Goal: Task Accomplishment & Management: Use online tool/utility

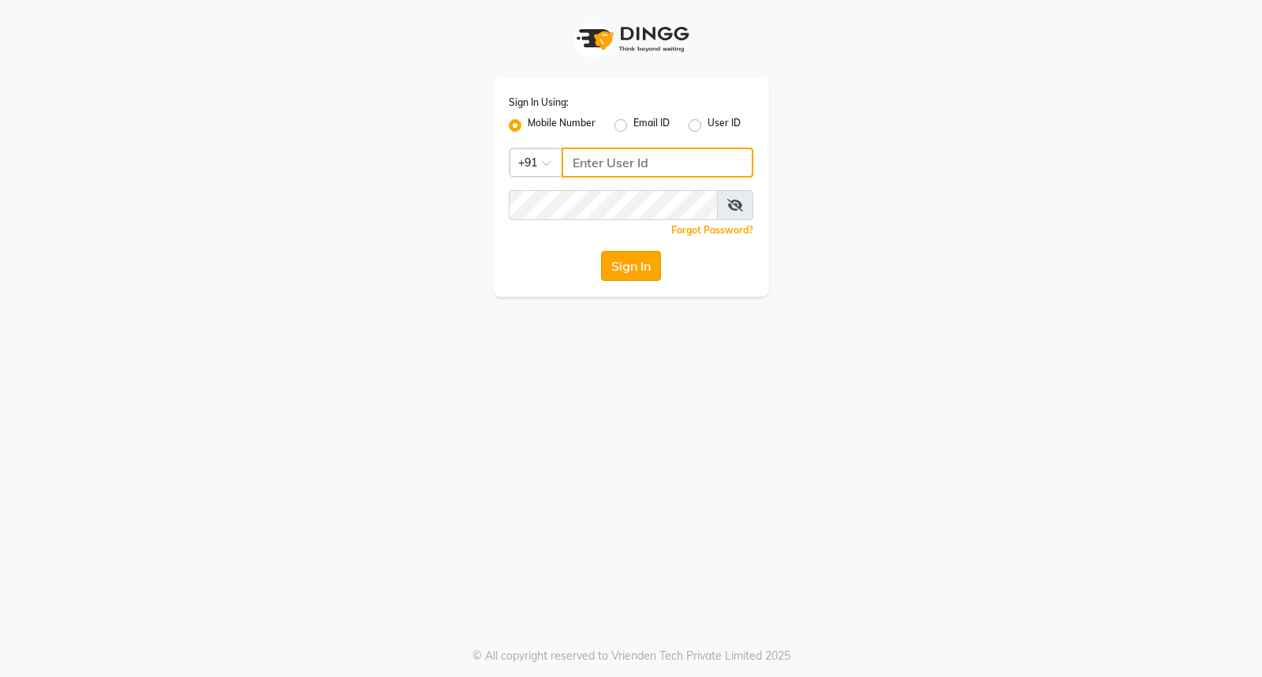
type input "9921216323"
click at [647, 253] on button "Sign In" at bounding box center [631, 266] width 60 height 30
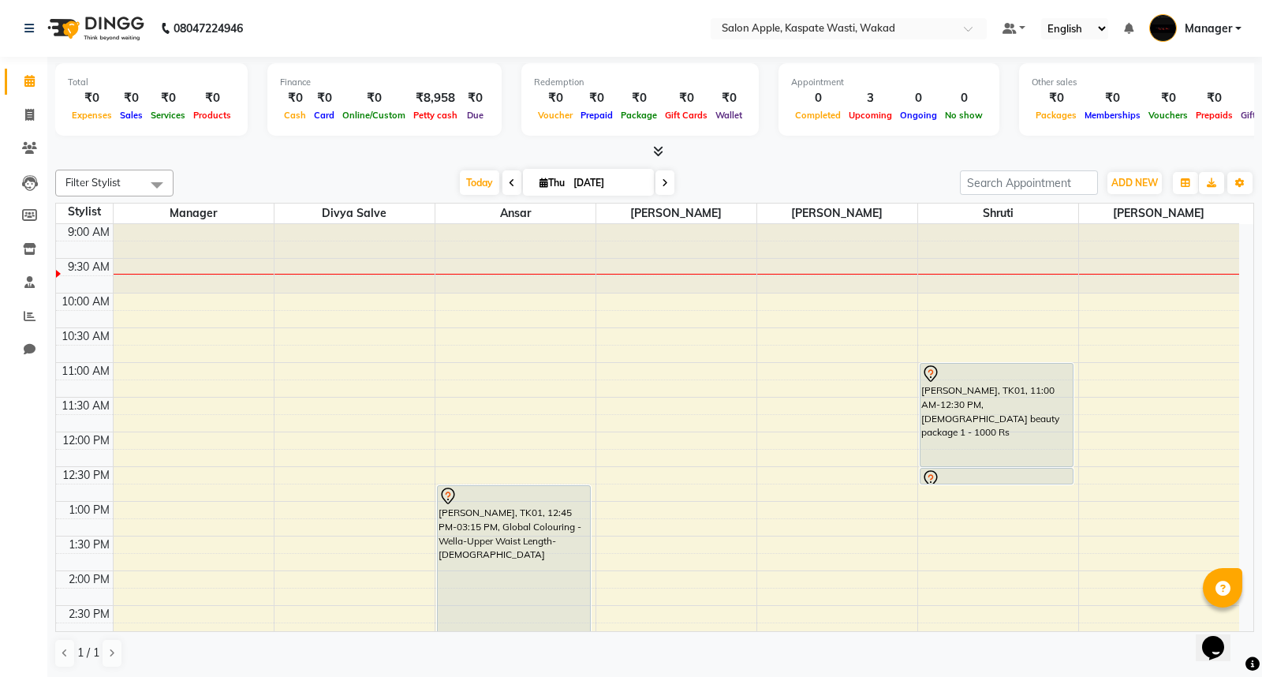
click at [509, 177] on span at bounding box center [511, 182] width 19 height 24
type input "[DATE]"
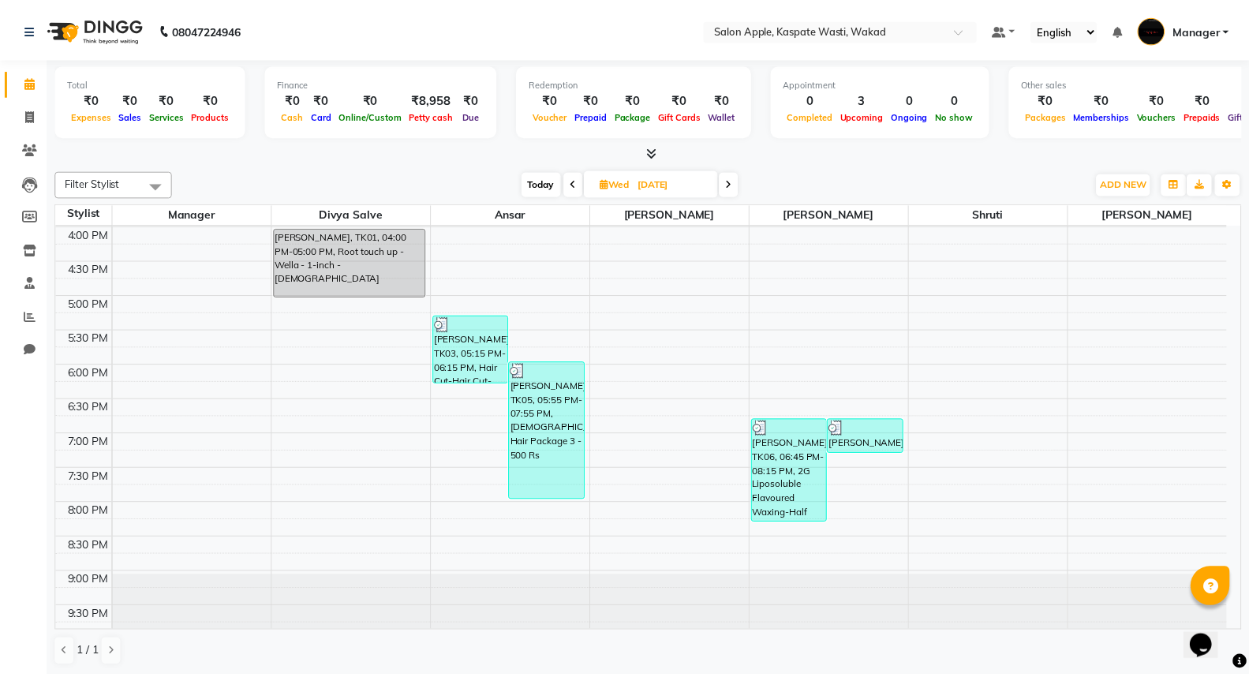
scroll to position [498, 0]
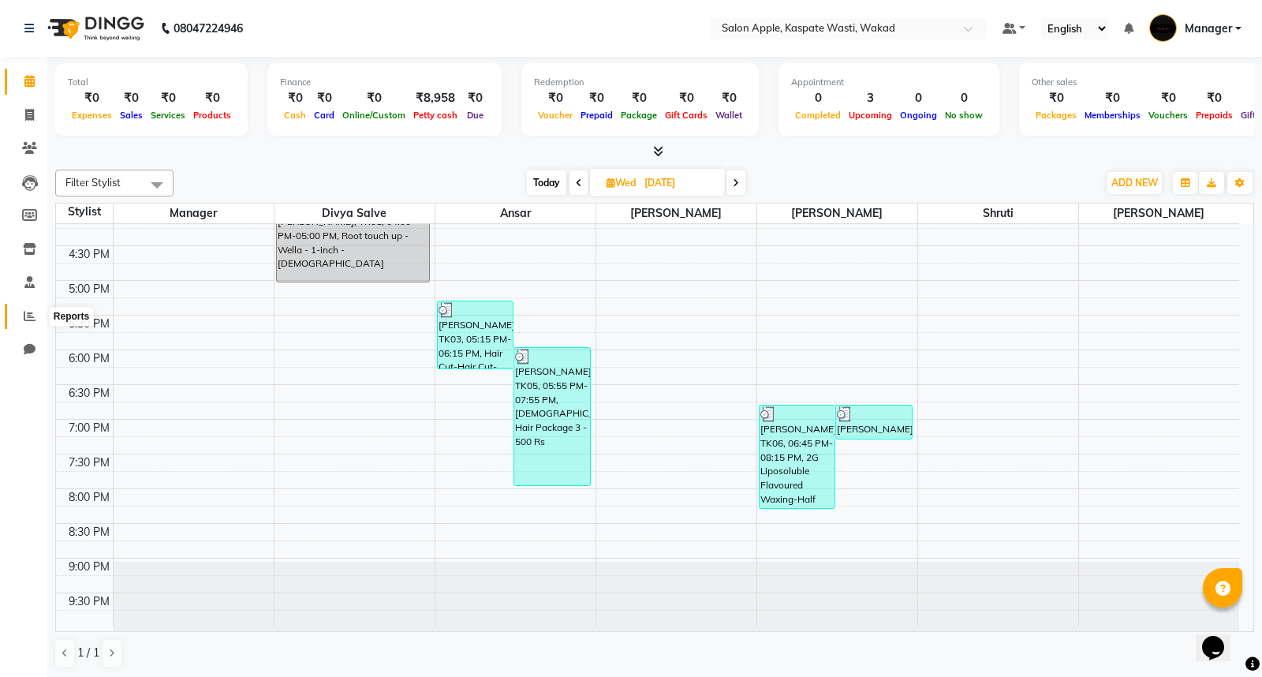
click at [30, 325] on link "Reports" at bounding box center [24, 317] width 38 height 26
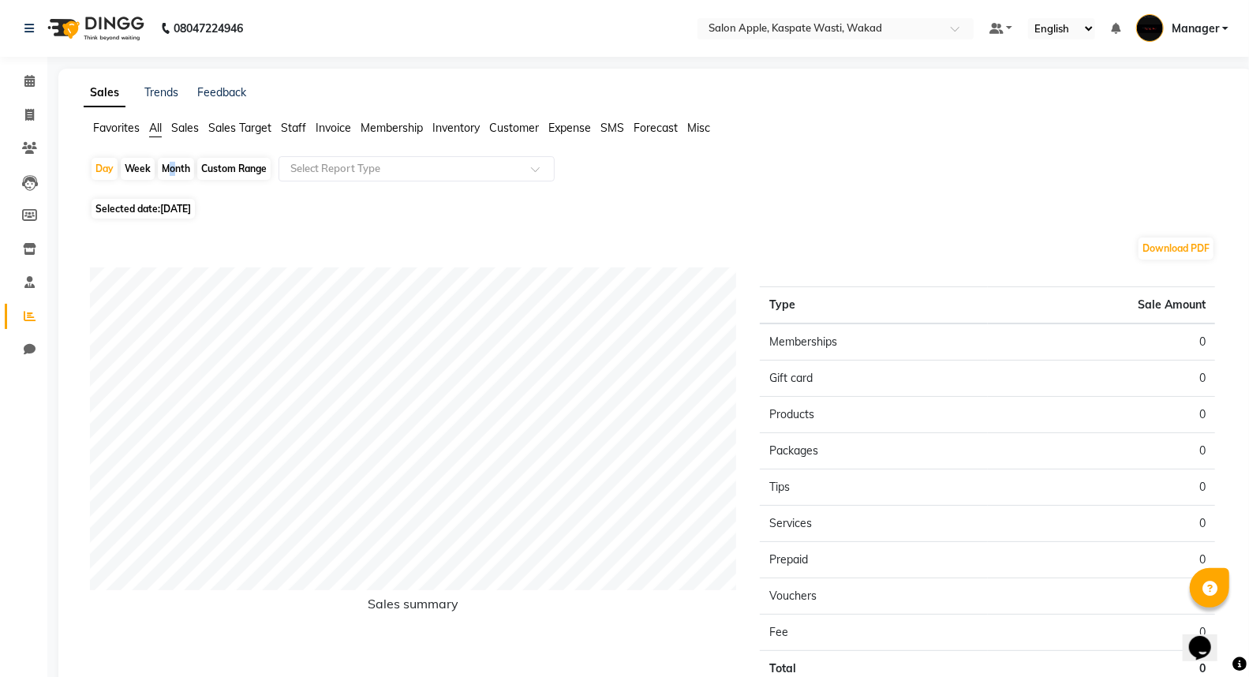
click at [166, 170] on div "Month" at bounding box center [176, 169] width 36 height 22
select select "9"
select select "2025"
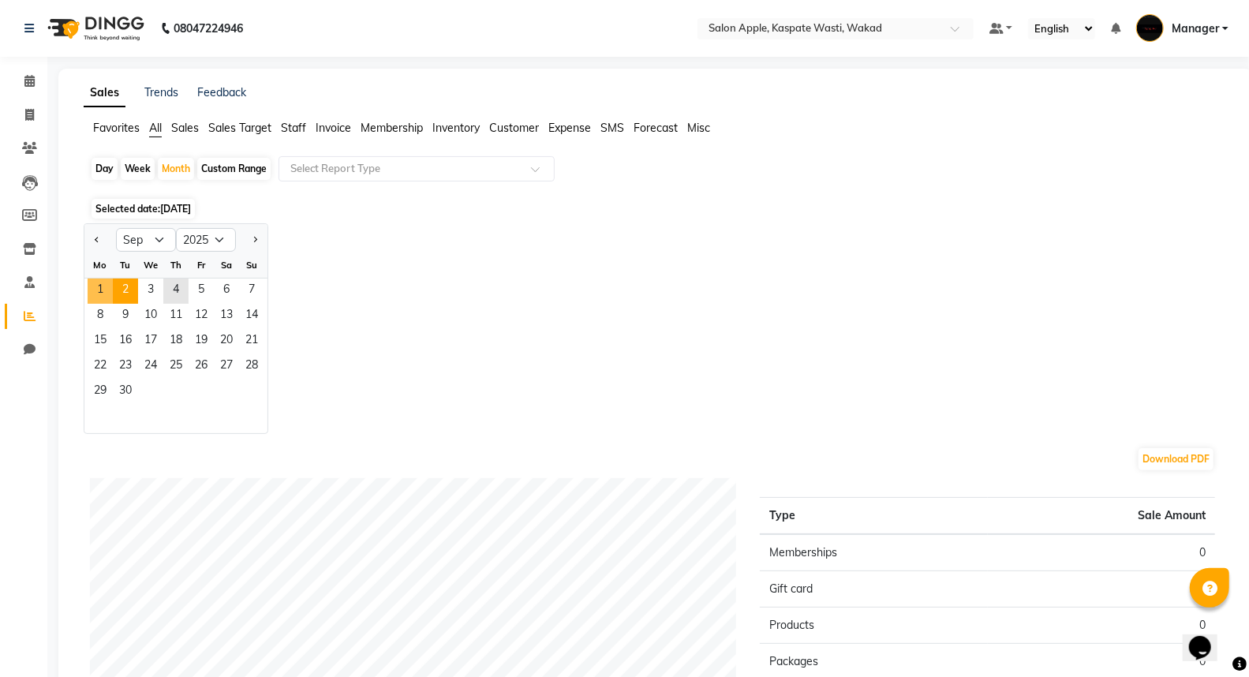
click at [110, 286] on span "1" at bounding box center [100, 290] width 25 height 25
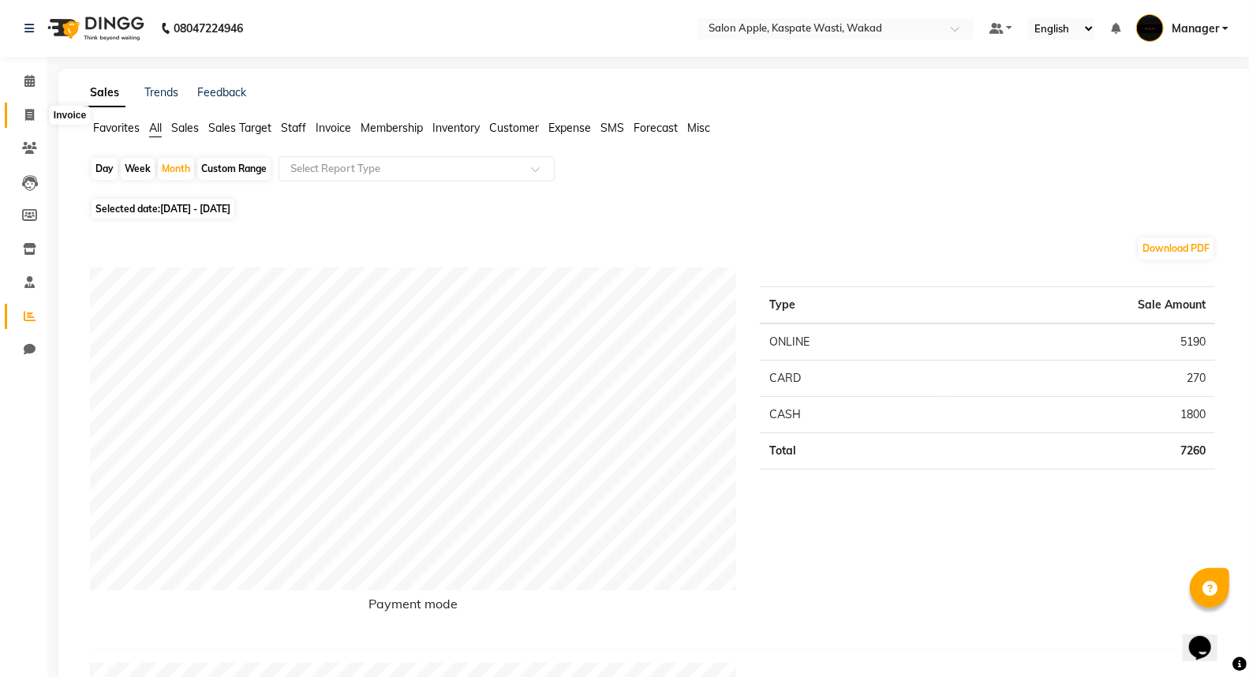
click at [30, 107] on span at bounding box center [30, 115] width 28 height 18
select select "service"
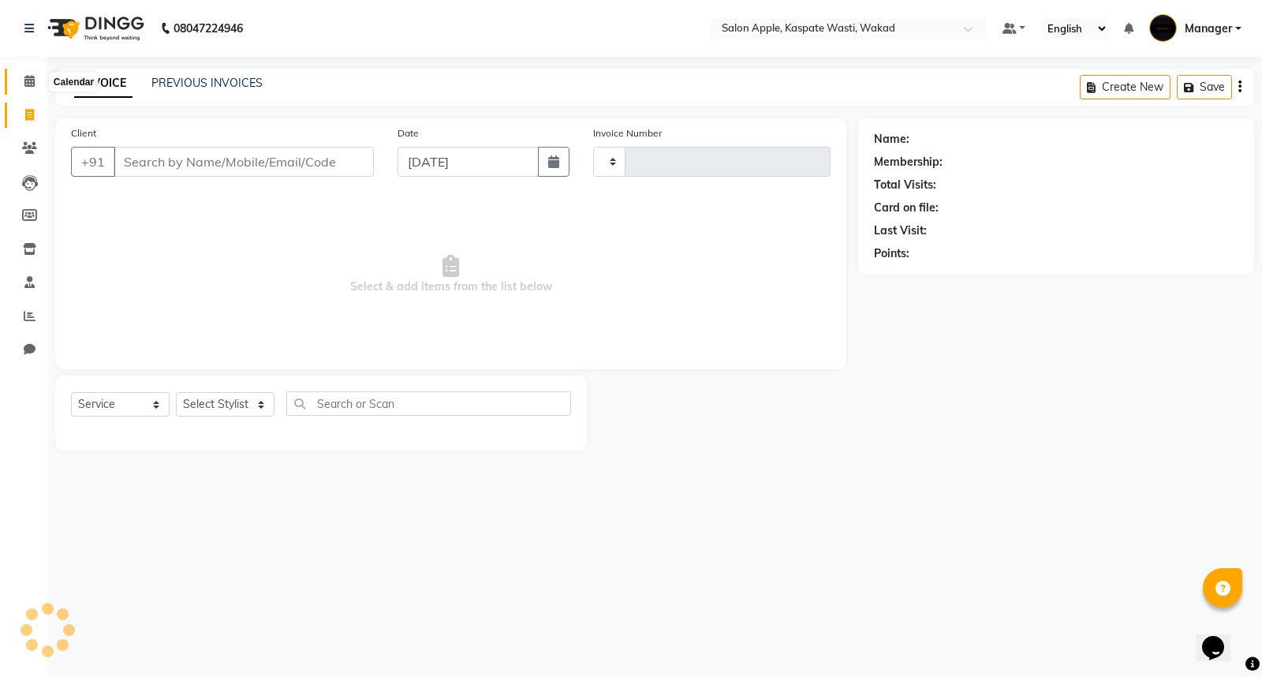
click at [32, 80] on icon at bounding box center [29, 81] width 10 height 12
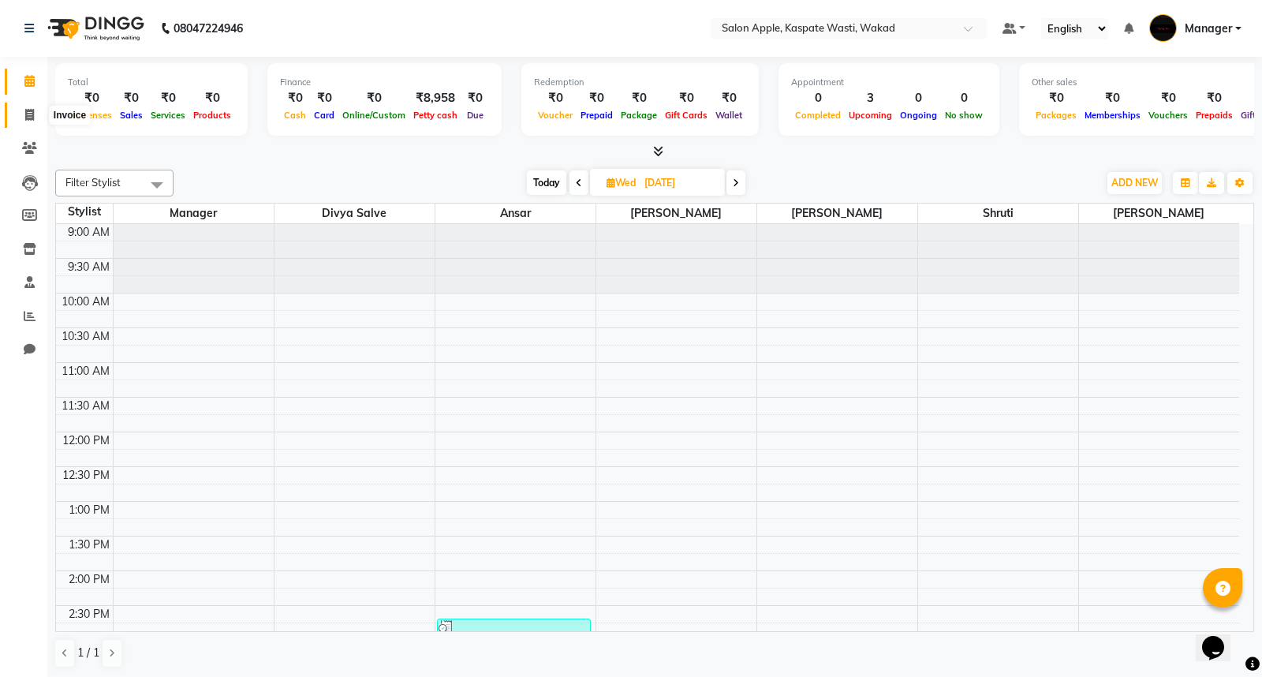
click at [25, 114] on icon at bounding box center [29, 115] width 9 height 12
select select "7956"
select select "service"
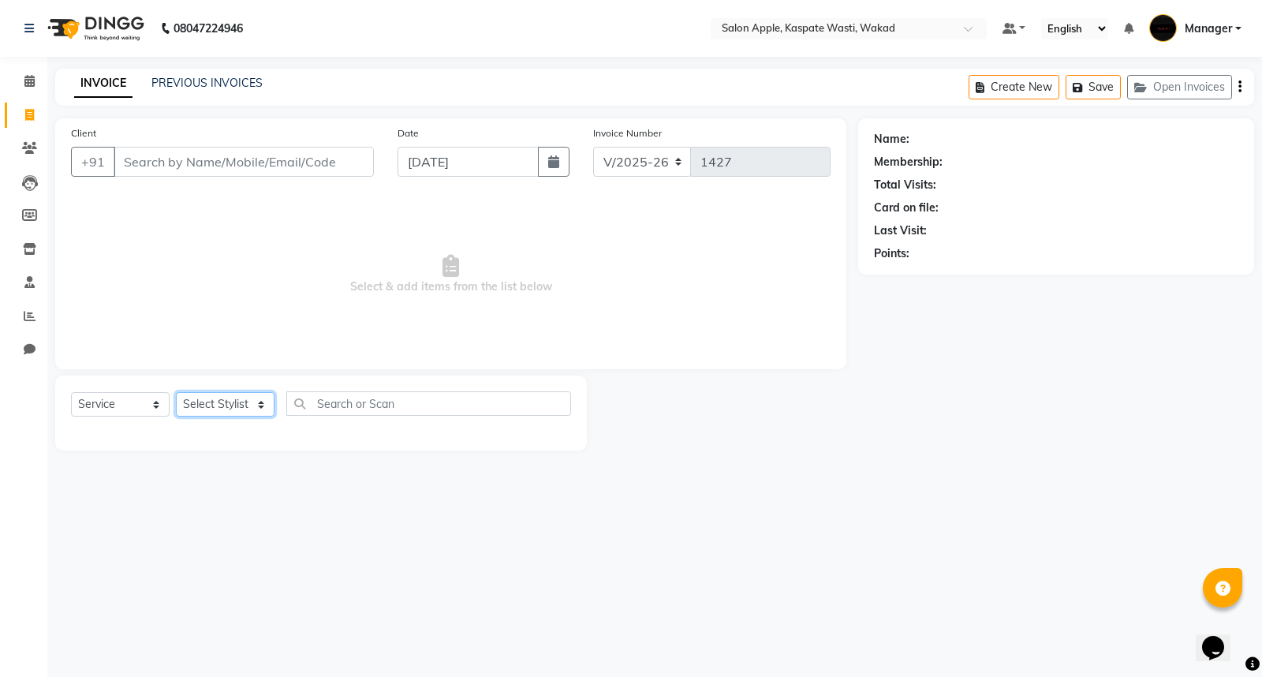
click at [226, 409] on select "Select Stylist Ansar Divya salve [PERSON_NAME] Manager [PERSON_NAME] [PERSON_NA…" at bounding box center [225, 404] width 99 height 24
click at [364, 482] on div "08047224946 Select Location × Salon Apple, Kaspate Wasti, Wakad Default Panel M…" at bounding box center [631, 338] width 1262 height 677
click at [33, 59] on div "Calendar Invoice Clients Leads Members Inventory Staff Reports Chat Completed I…" at bounding box center [106, 349] width 213 height 608
click at [43, 88] on li "Calendar" at bounding box center [23, 82] width 47 height 34
click at [40, 83] on span at bounding box center [30, 82] width 28 height 18
